Goal: Task Accomplishment & Management: Manage account settings

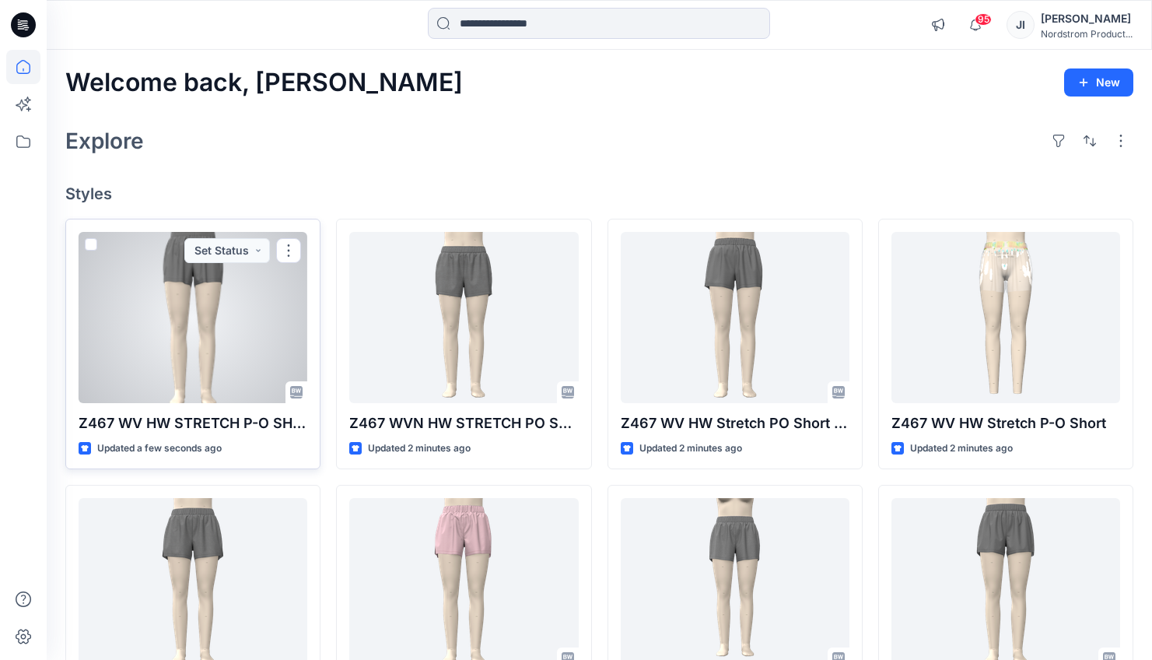
click at [230, 422] on p "Z467 WV HW STRETCH P-O SHORT FW" at bounding box center [193, 423] width 229 height 22
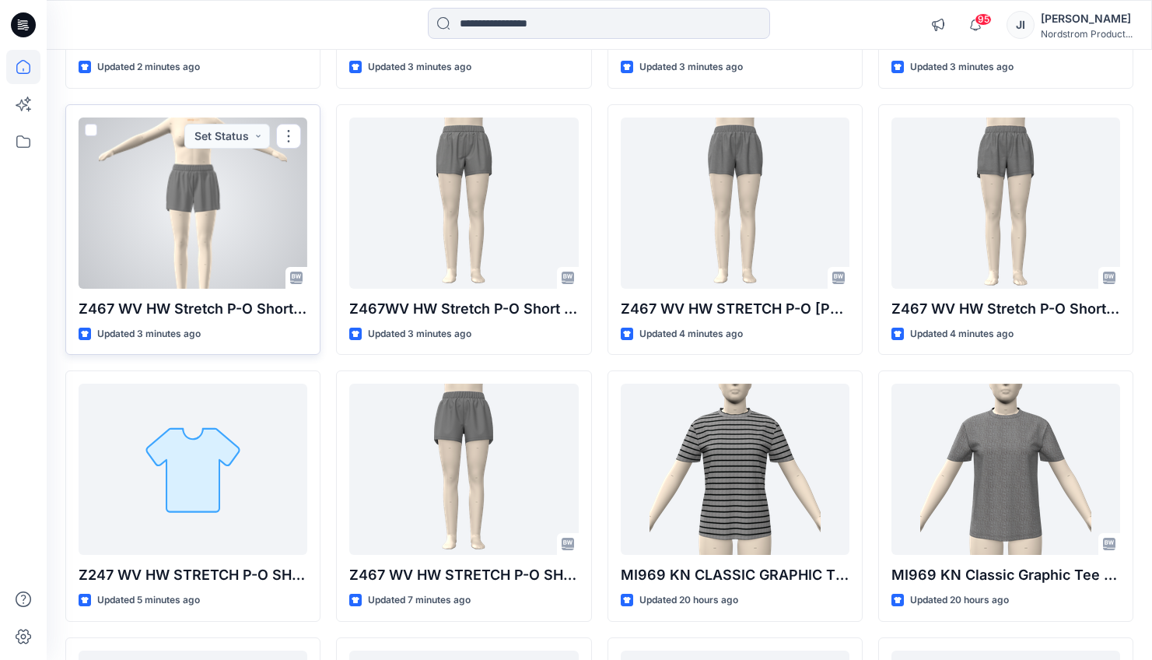
scroll to position [749, 0]
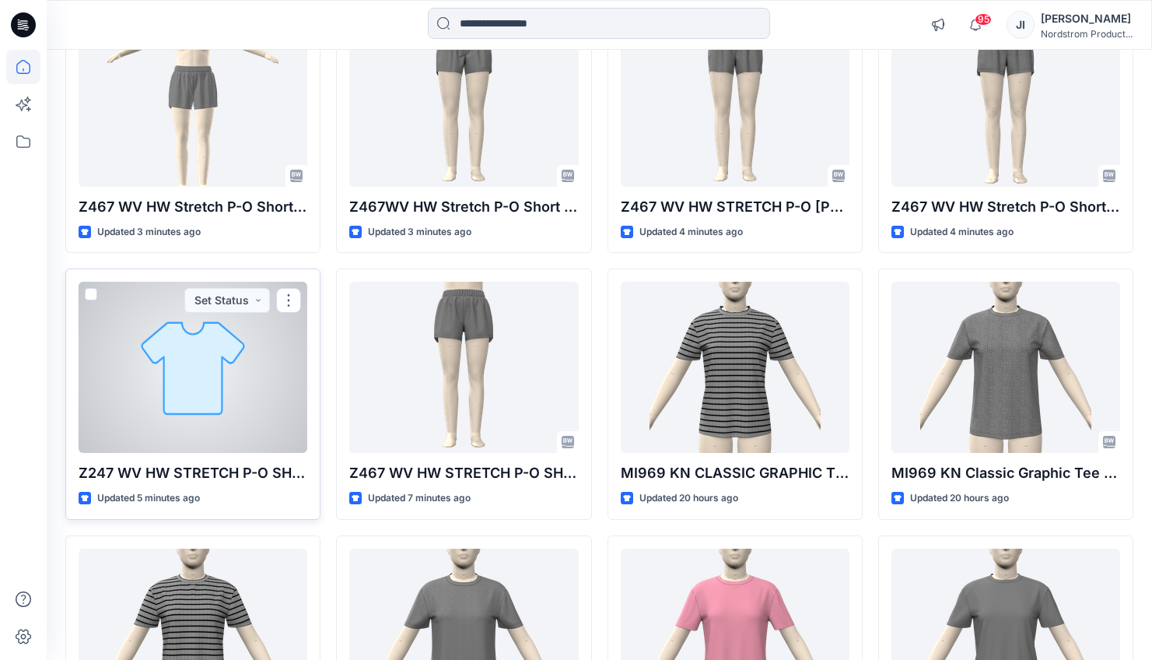
click at [252, 412] on div at bounding box center [193, 367] width 229 height 171
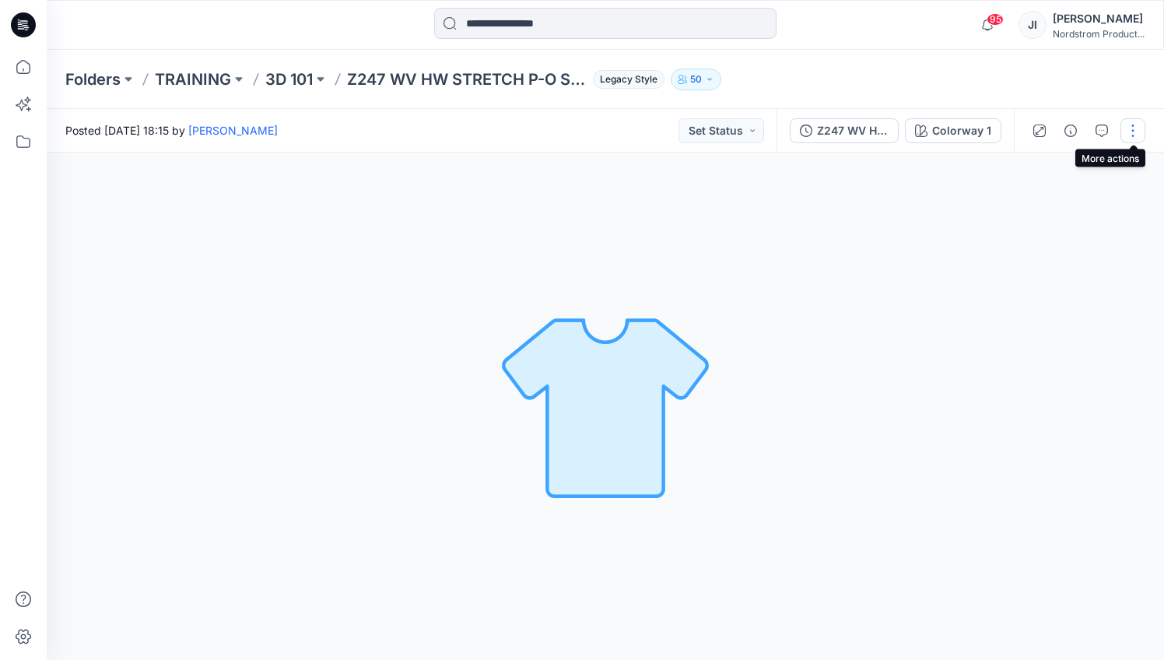
click at [1135, 134] on button "button" at bounding box center [1132, 130] width 25 height 25
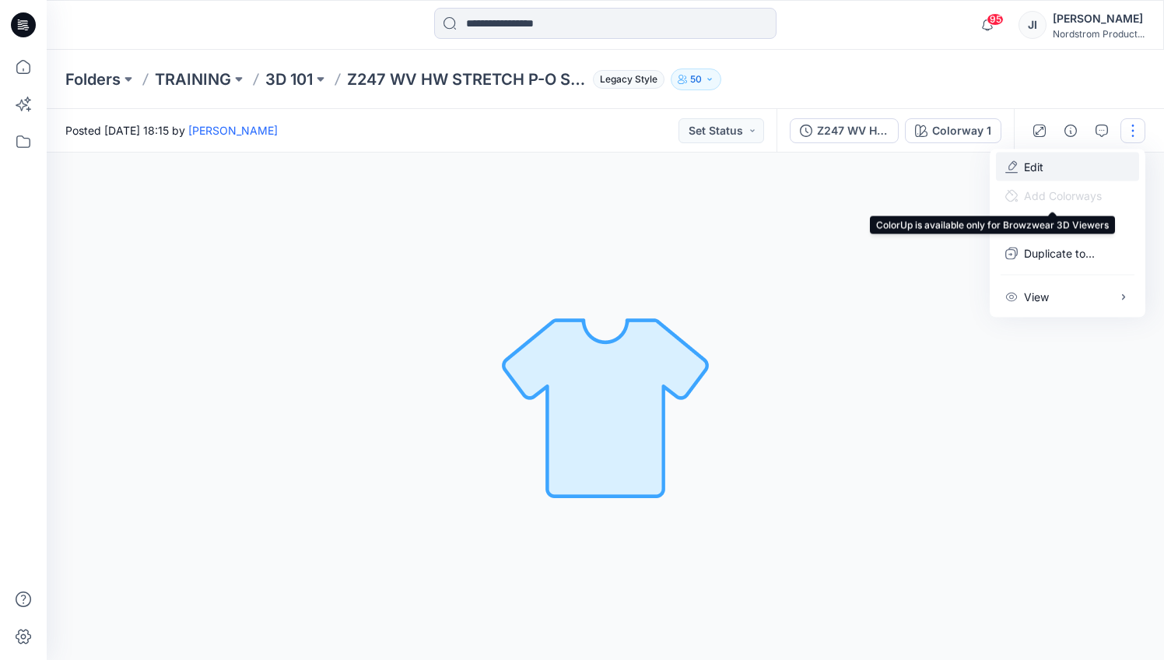
click at [1033, 162] on p "Edit" at bounding box center [1033, 167] width 19 height 16
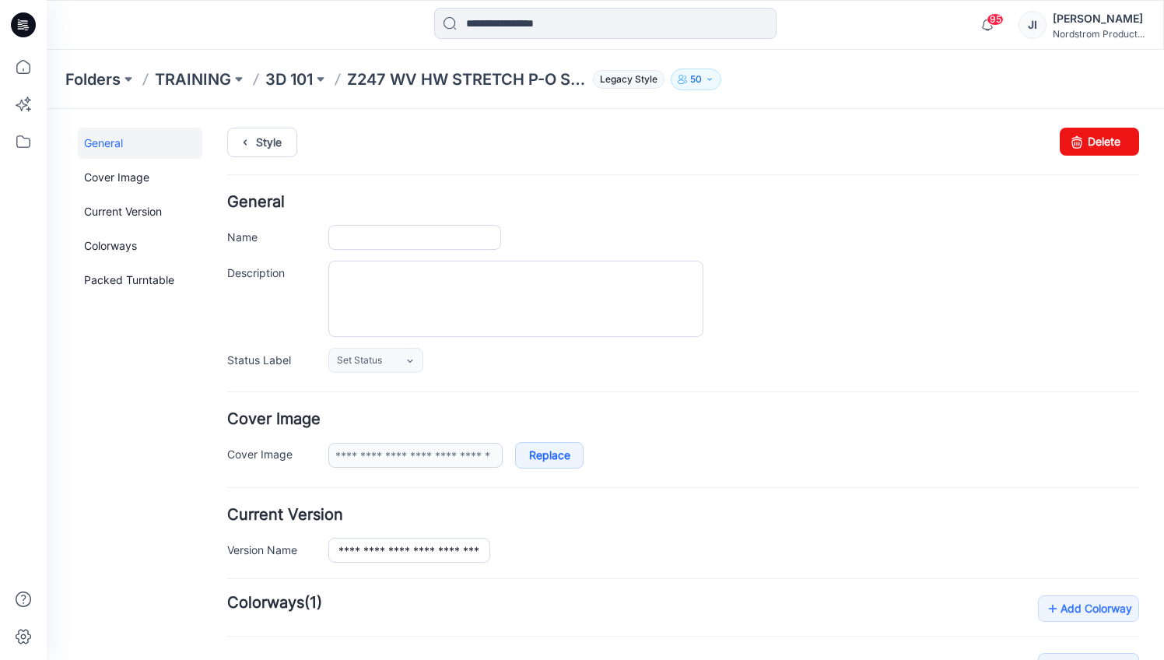
type input "**********"
click at [1093, 154] on link "Delete" at bounding box center [1099, 142] width 79 height 28
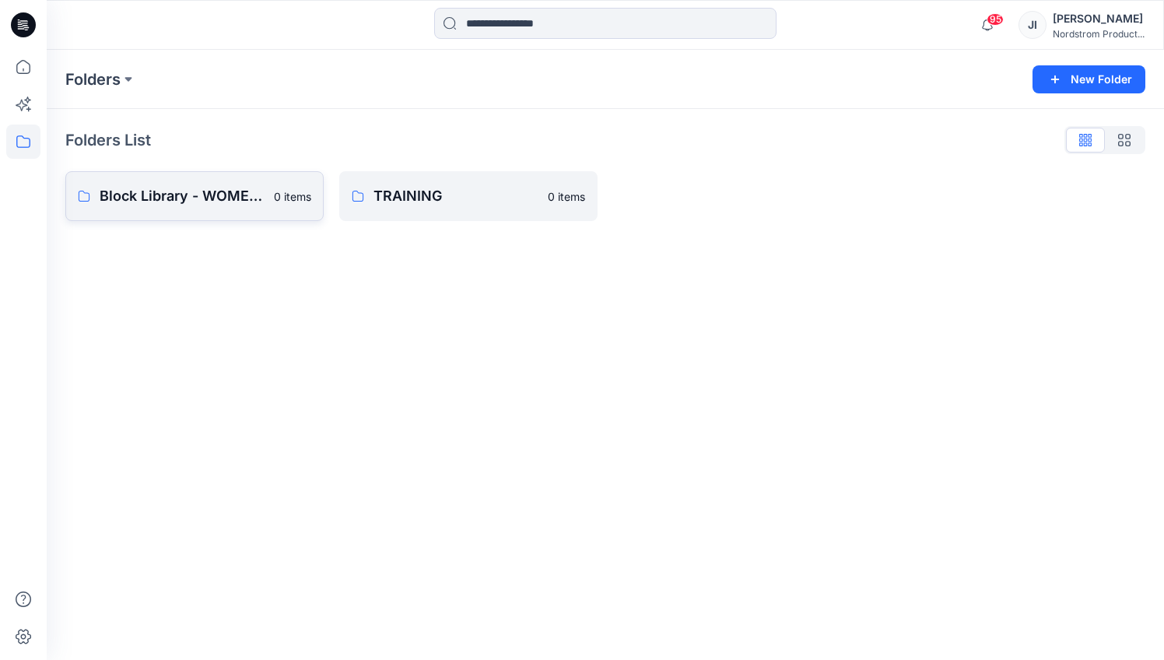
click at [212, 199] on p "Block Library - WOMENS" at bounding box center [182, 196] width 165 height 22
click at [517, 205] on p "TRAINING" at bounding box center [455, 196] width 165 height 22
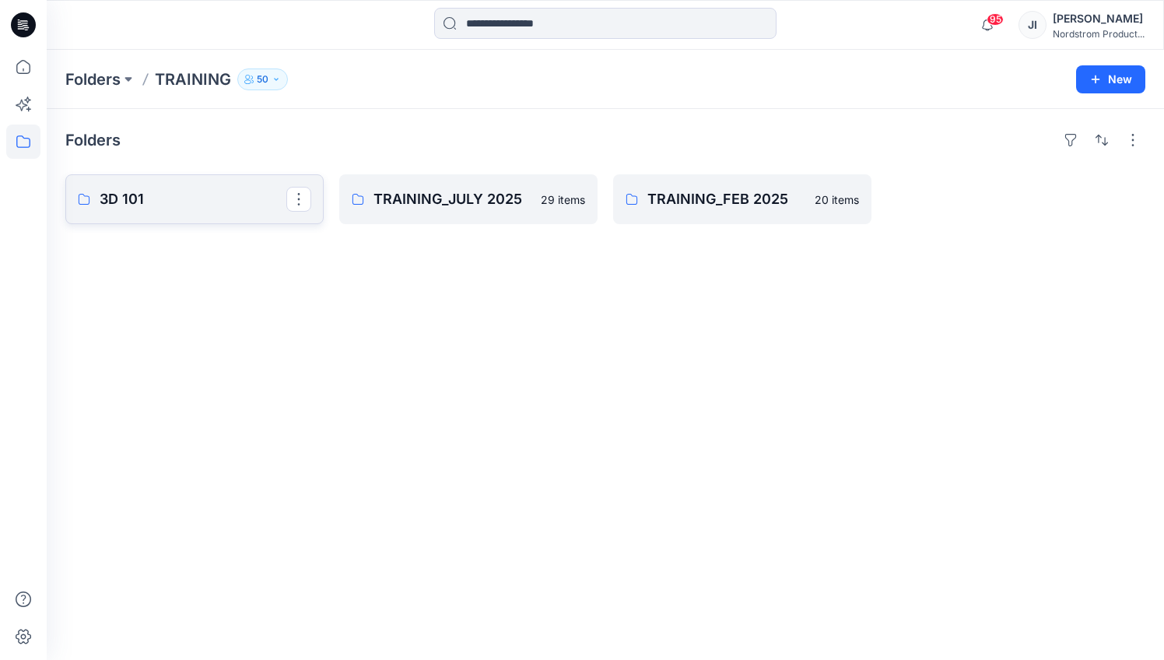
click at [190, 186] on link "3D 101" at bounding box center [194, 199] width 258 height 50
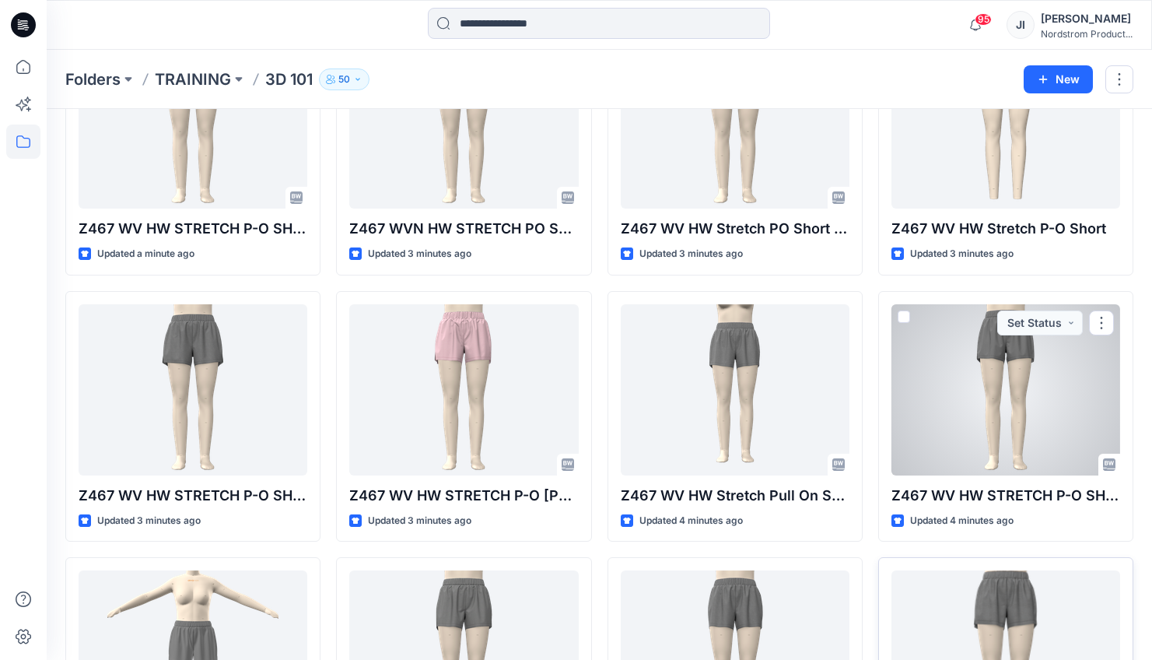
scroll to position [341, 0]
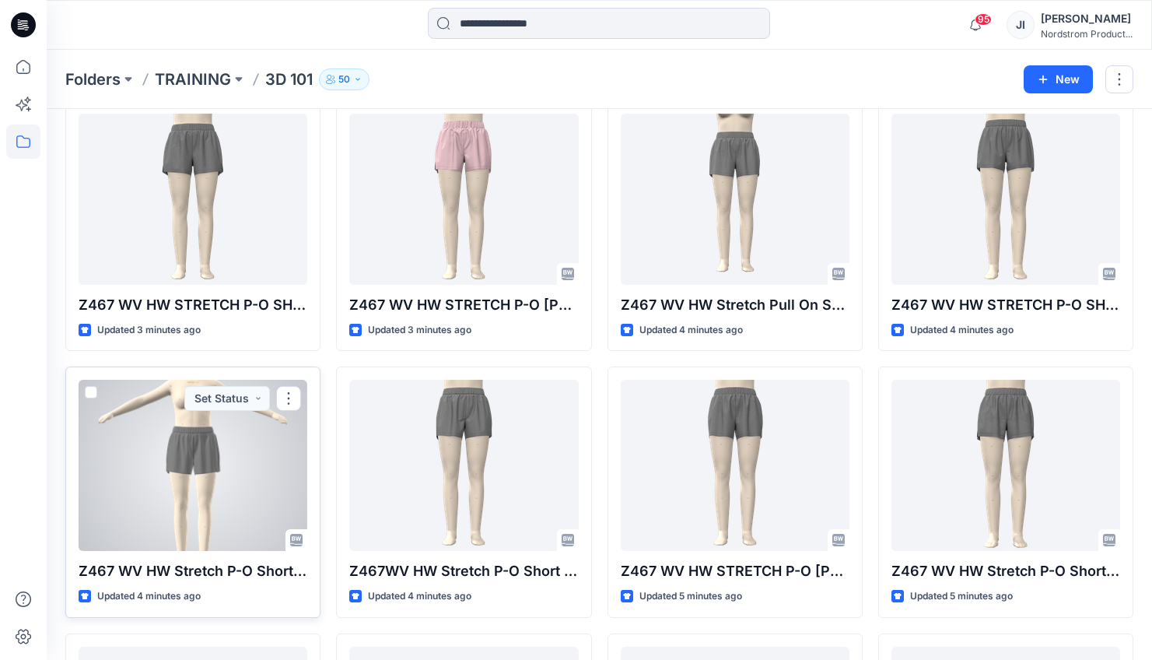
click at [245, 568] on p "Z467 WV HW Stretch P-O Short MK" at bounding box center [193, 571] width 229 height 22
click at [251, 561] on p "Z467 WV HW Stretch P-O Short MK" at bounding box center [193, 571] width 229 height 22
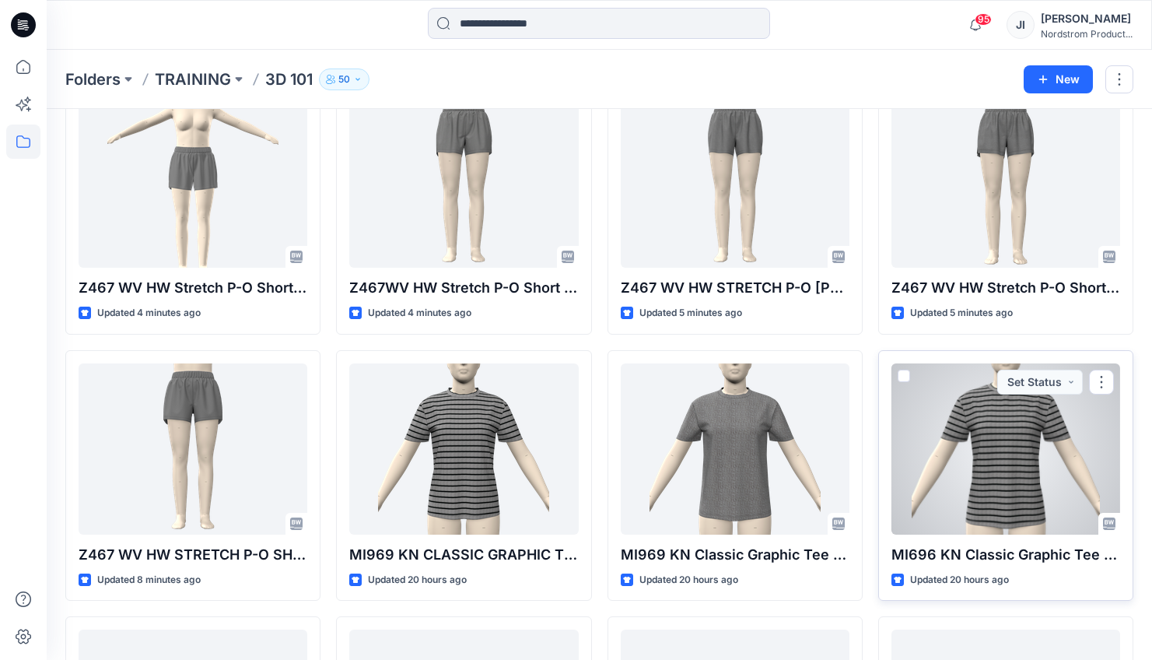
scroll to position [460, 0]
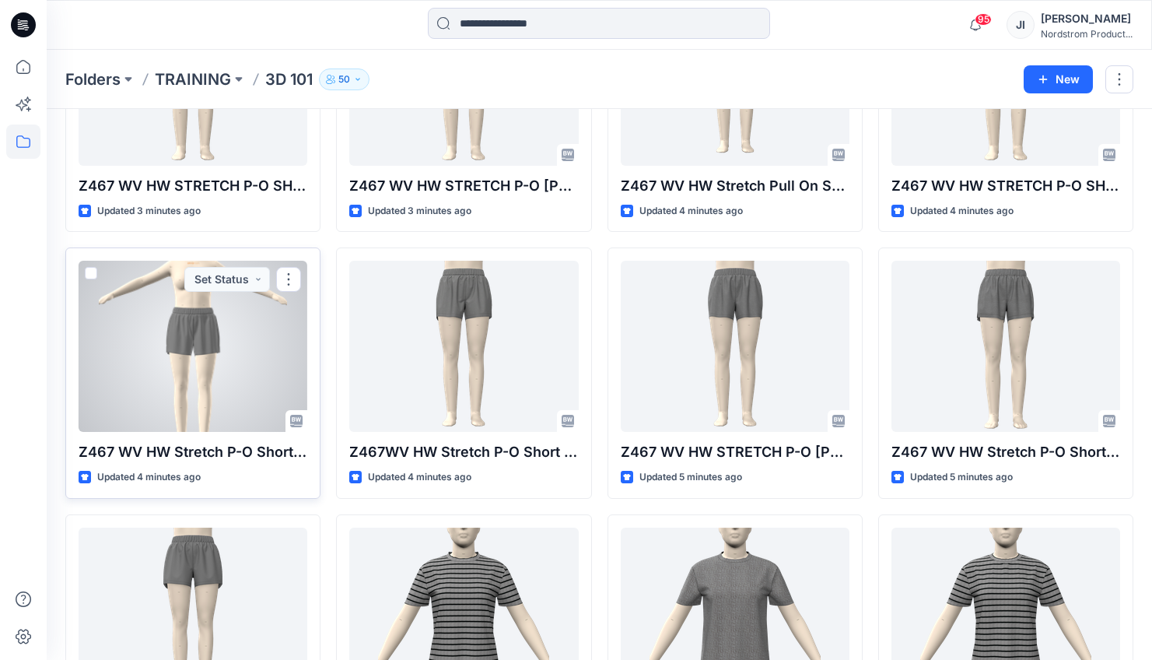
click at [240, 447] on p "Z467 WV HW Stretch P-O Short MK" at bounding box center [193, 452] width 229 height 22
click at [237, 436] on div "Z467 WV HW Stretch P-O Short MK Updated 4 minutes ago Set Status" at bounding box center [192, 372] width 255 height 251
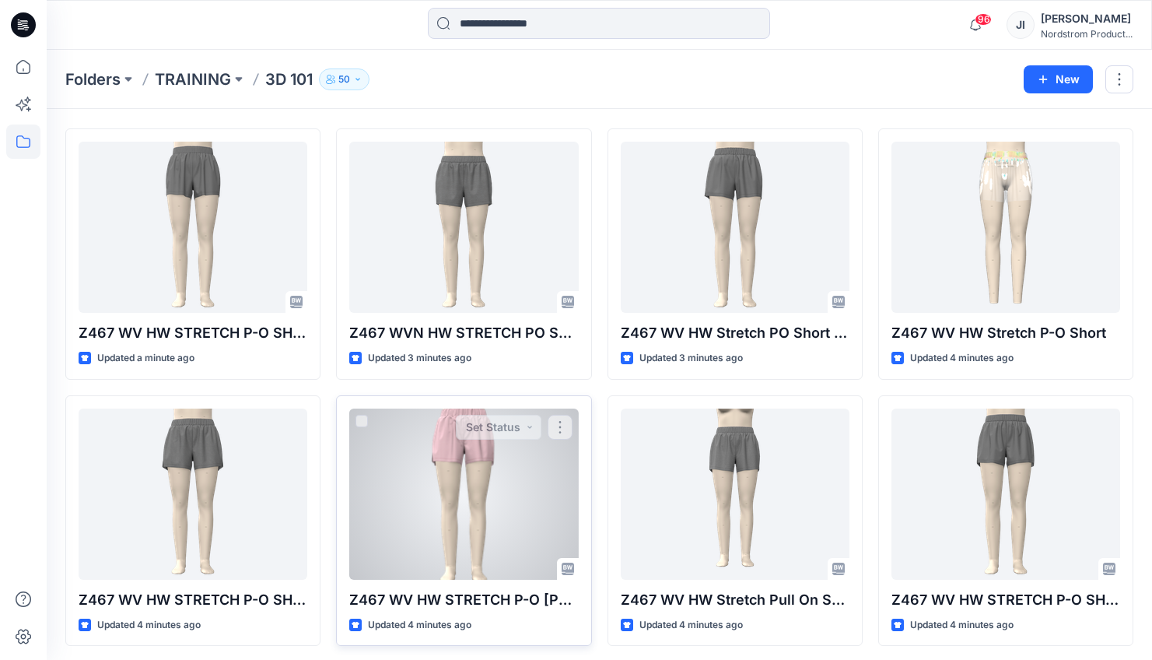
scroll to position [0, 0]
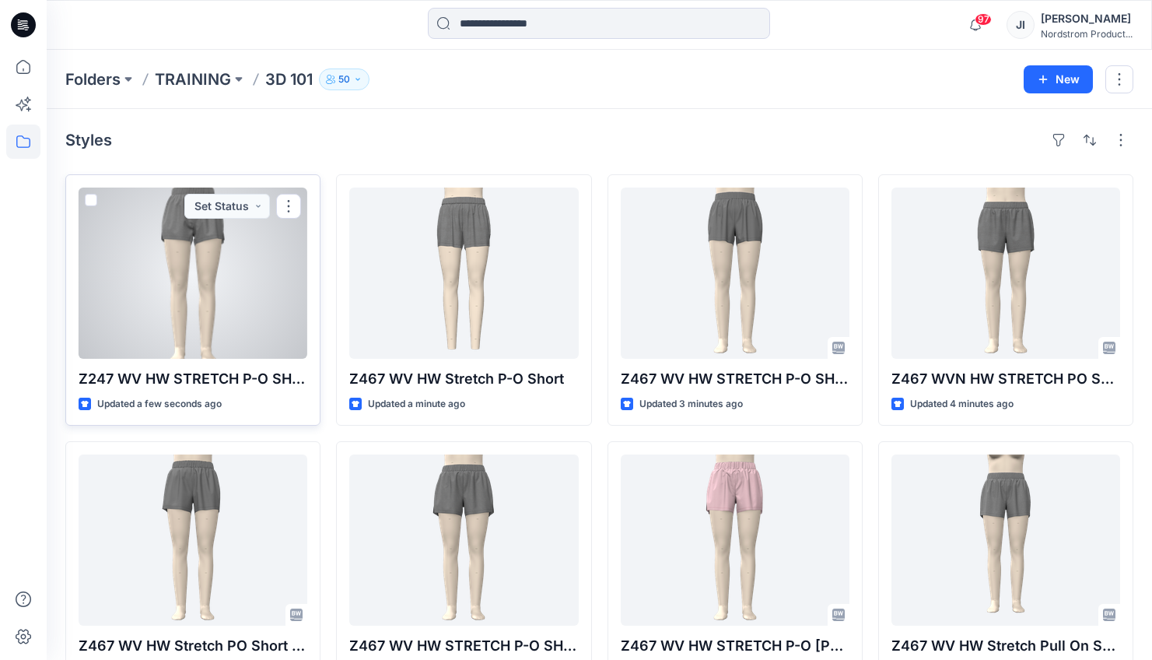
click at [261, 321] on div at bounding box center [193, 272] width 229 height 171
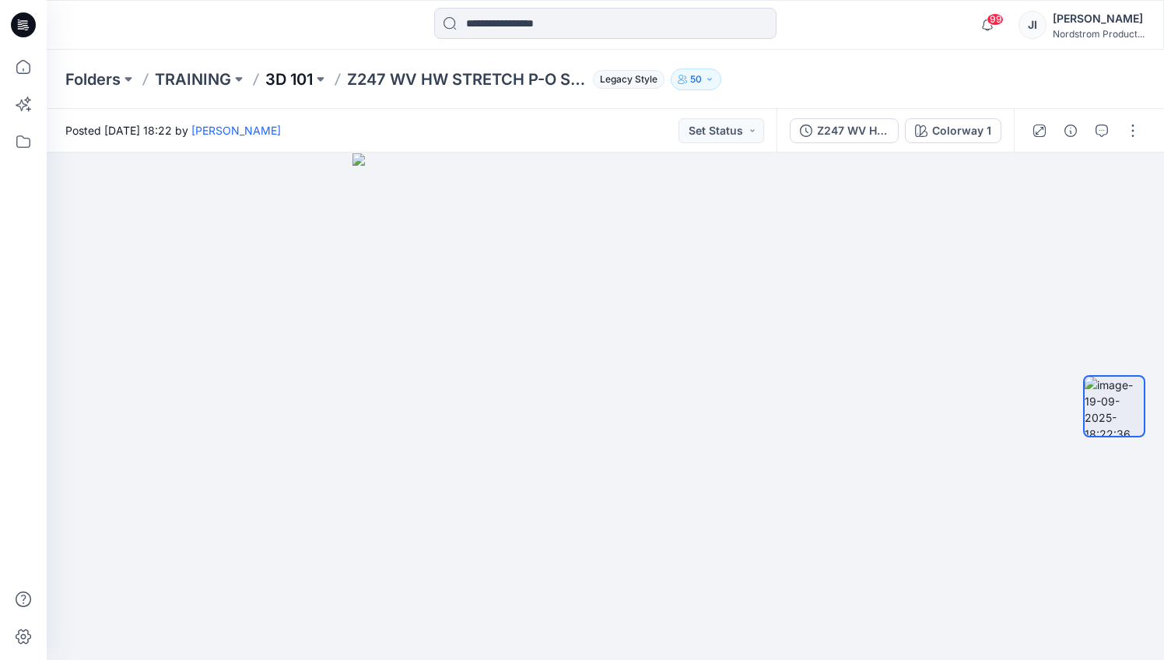
click at [300, 79] on p "3D 101" at bounding box center [288, 79] width 47 height 22
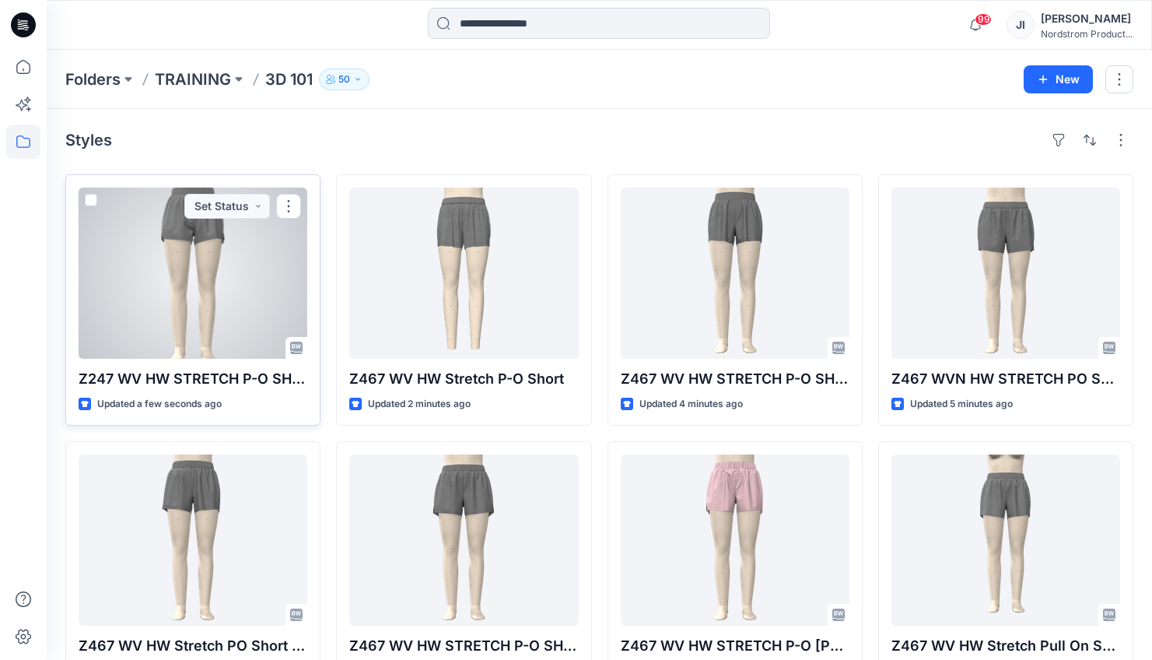
click at [235, 376] on p "Z247 WV HW STRETCH P-O SHORT JI" at bounding box center [193, 379] width 229 height 22
click at [217, 280] on div at bounding box center [193, 272] width 229 height 171
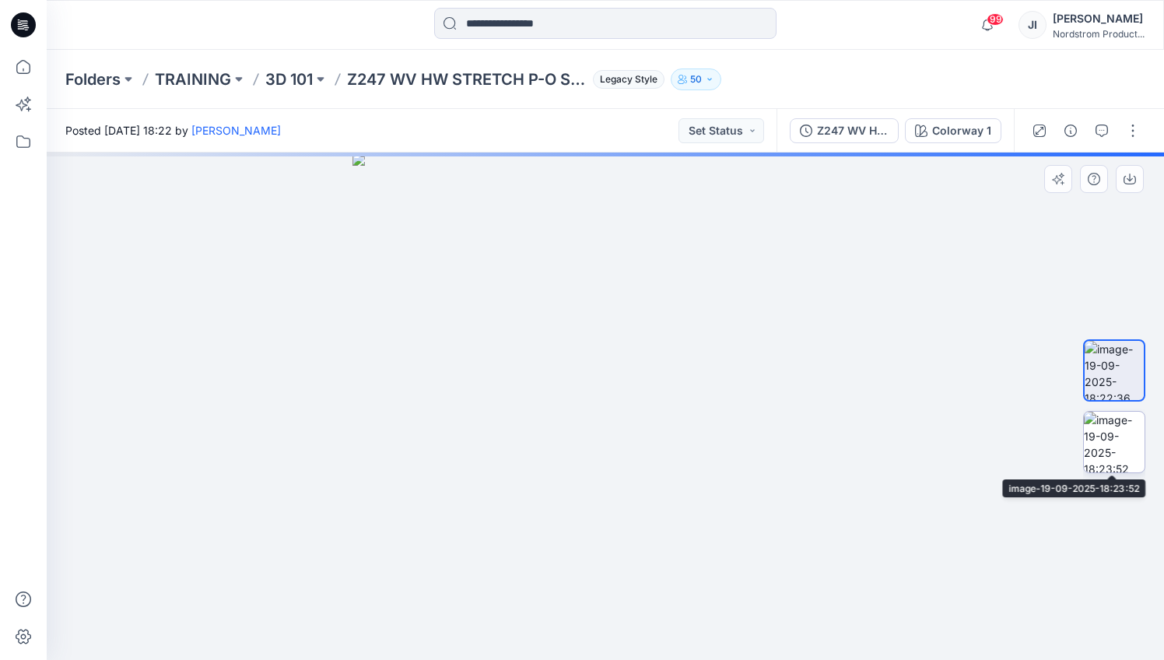
click at [1119, 434] on img at bounding box center [1114, 442] width 61 height 61
